Goal: Find specific page/section: Find specific page/section

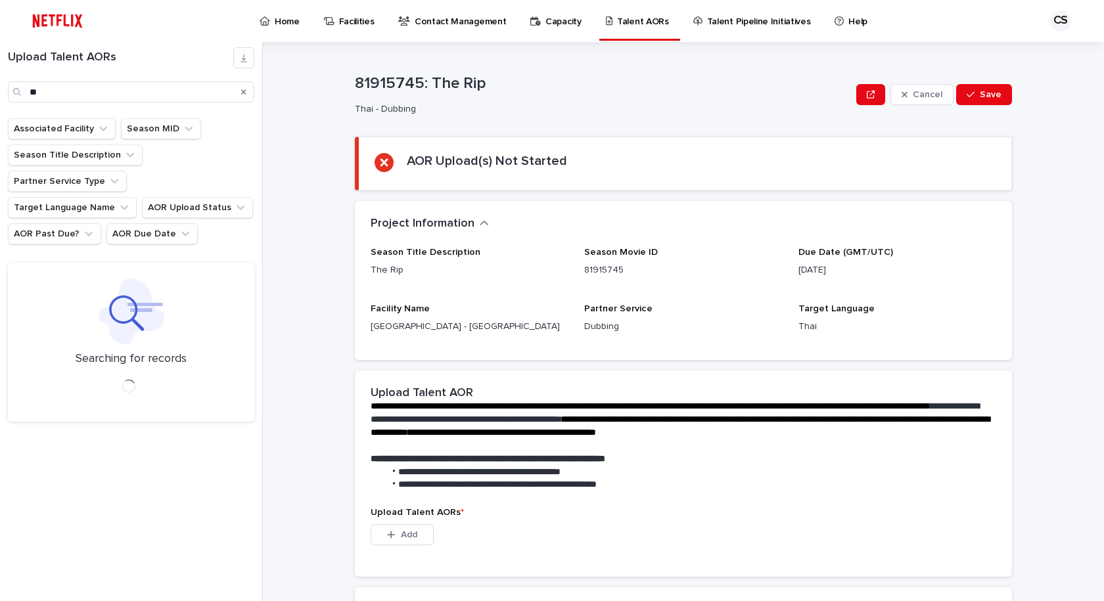
type input "*"
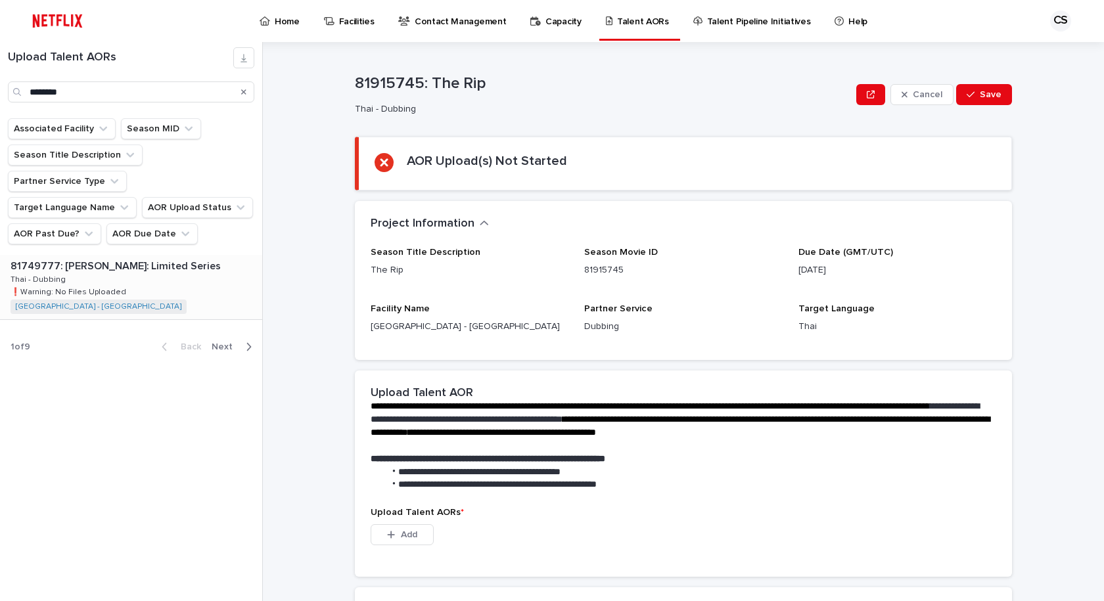
type input "********"
click at [223, 260] on p at bounding box center [134, 266] width 246 height 12
